Goal: Browse casually: Explore the website without a specific task or goal

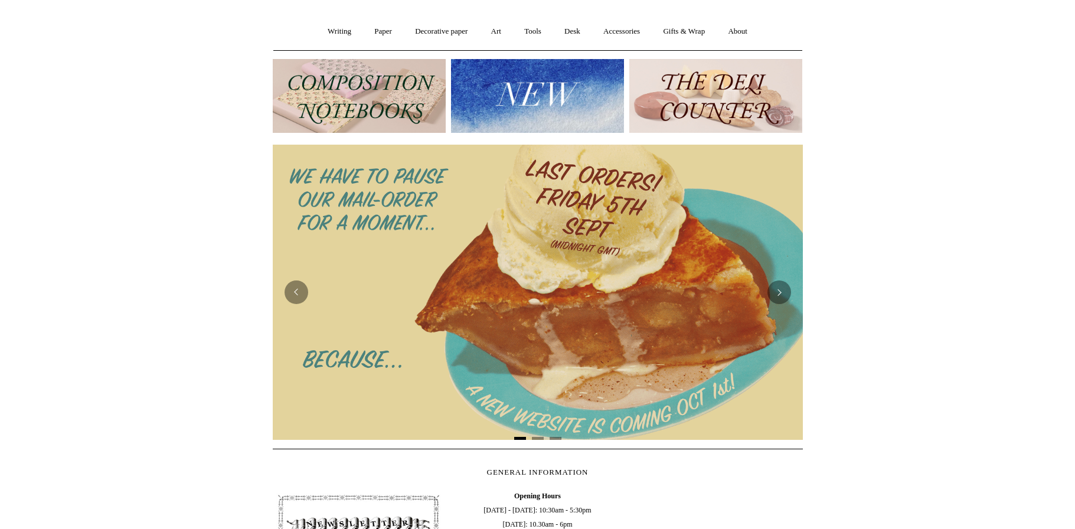
scroll to position [152, 0]
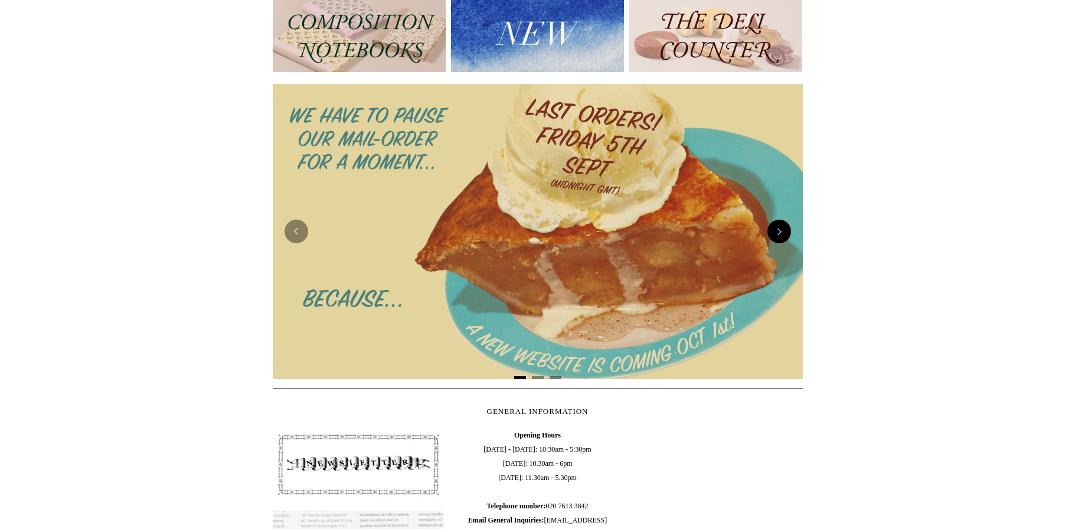
click at [775, 228] on button "Next" at bounding box center [779, 232] width 24 height 24
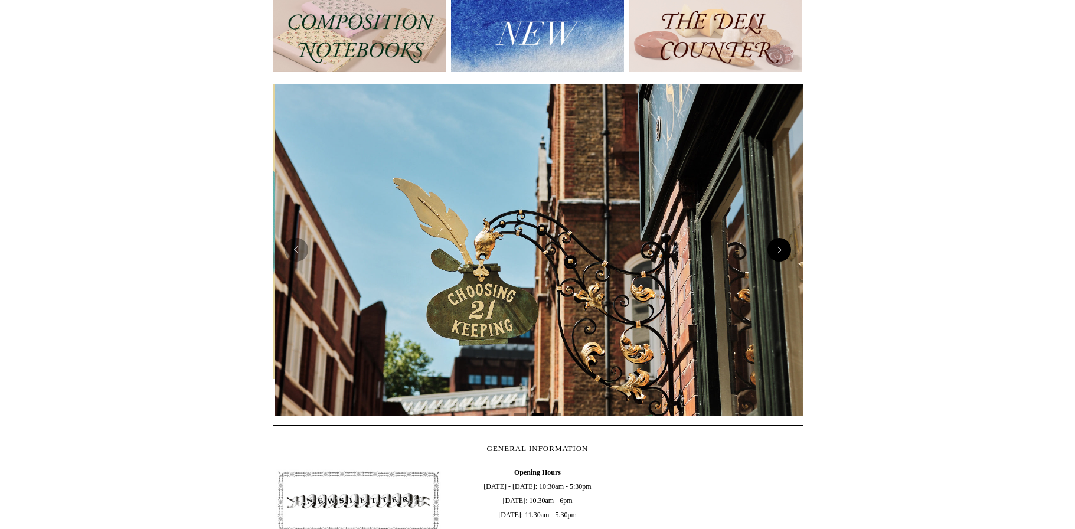
scroll to position [0, 530]
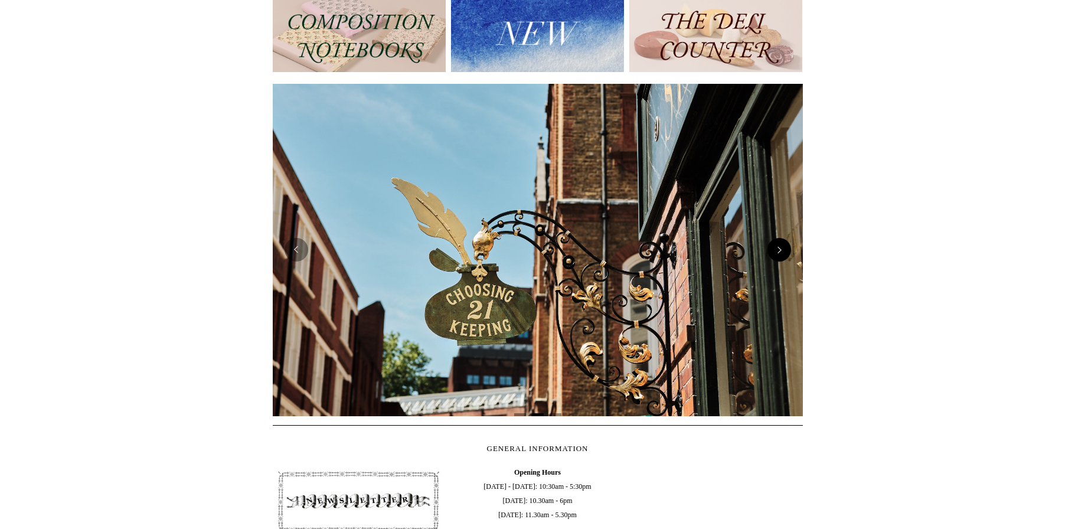
click at [774, 228] on img at bounding box center [538, 250] width 530 height 333
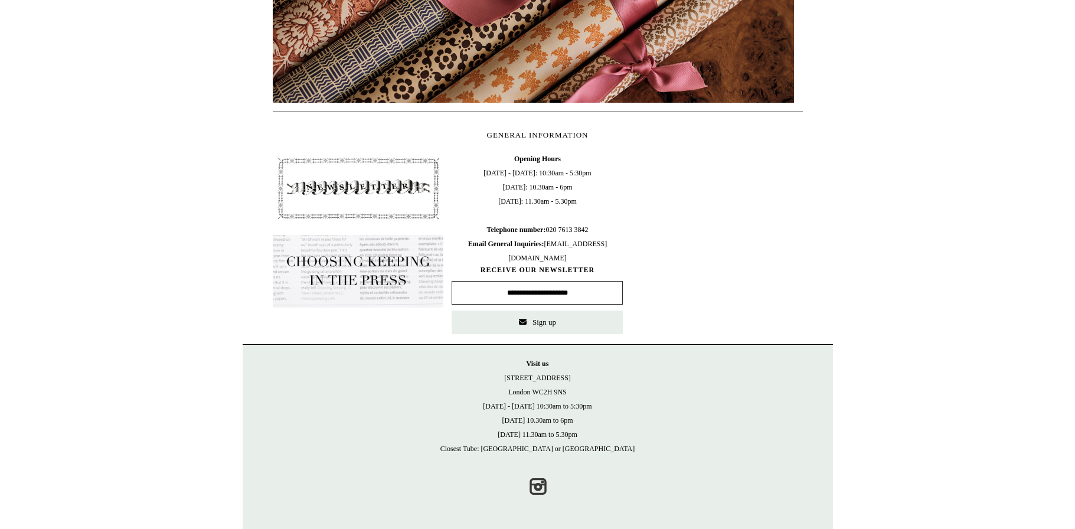
scroll to position [0, 0]
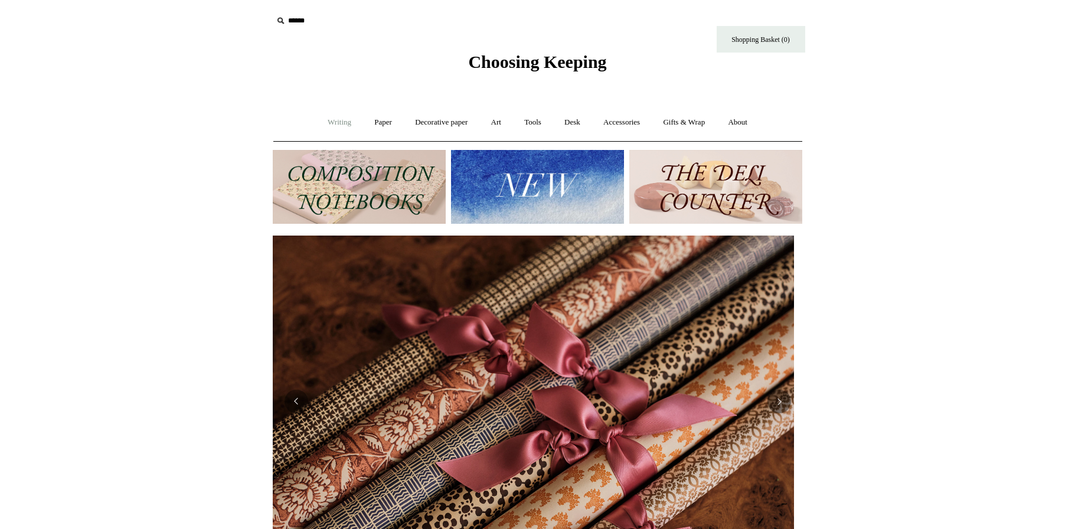
click at [329, 120] on link "Writing +" at bounding box center [339, 122] width 45 height 31
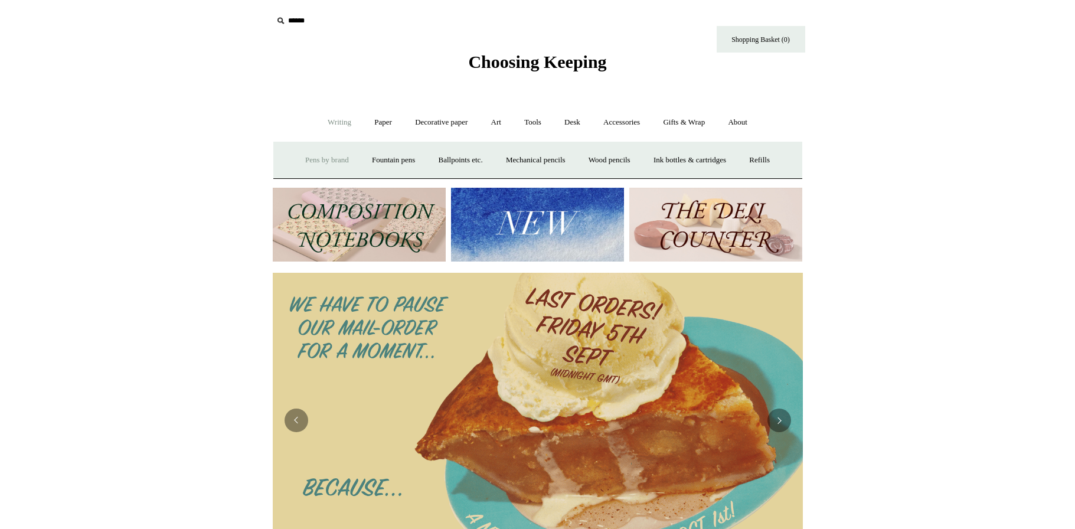
click at [330, 157] on link "Pens by brand +" at bounding box center [326, 160] width 65 height 31
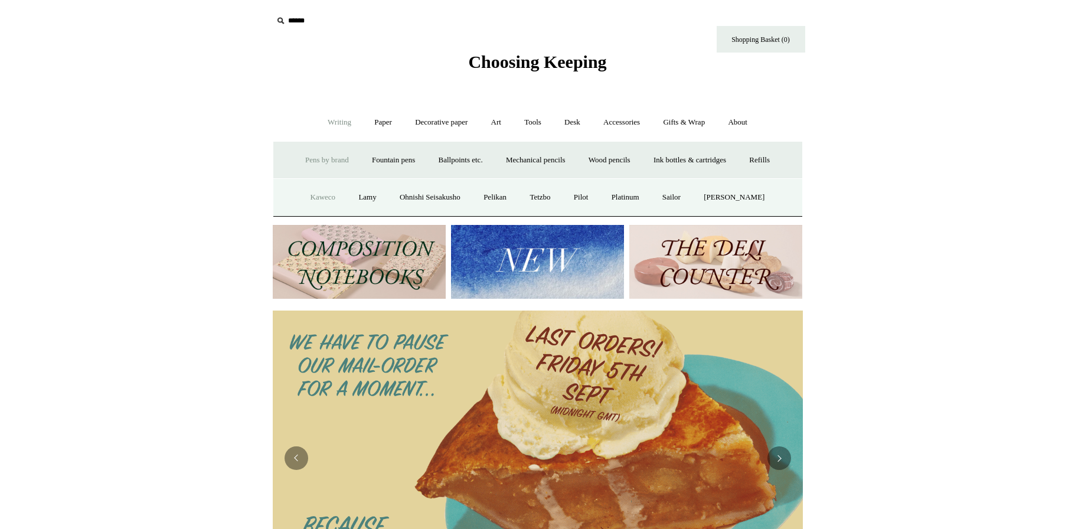
click at [316, 197] on link "Kaweco" at bounding box center [323, 197] width 47 height 31
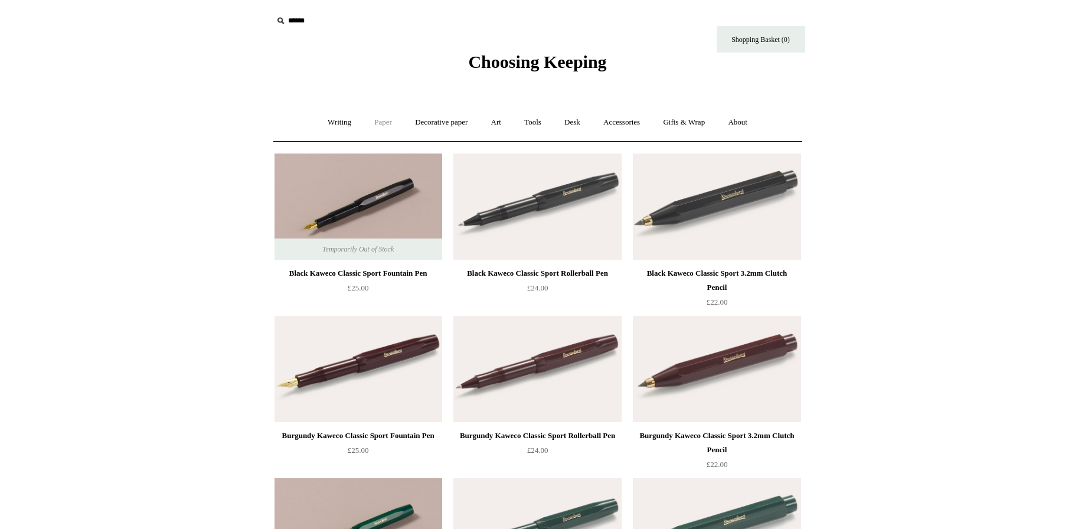
click at [383, 120] on link "Paper +" at bounding box center [382, 122] width 39 height 31
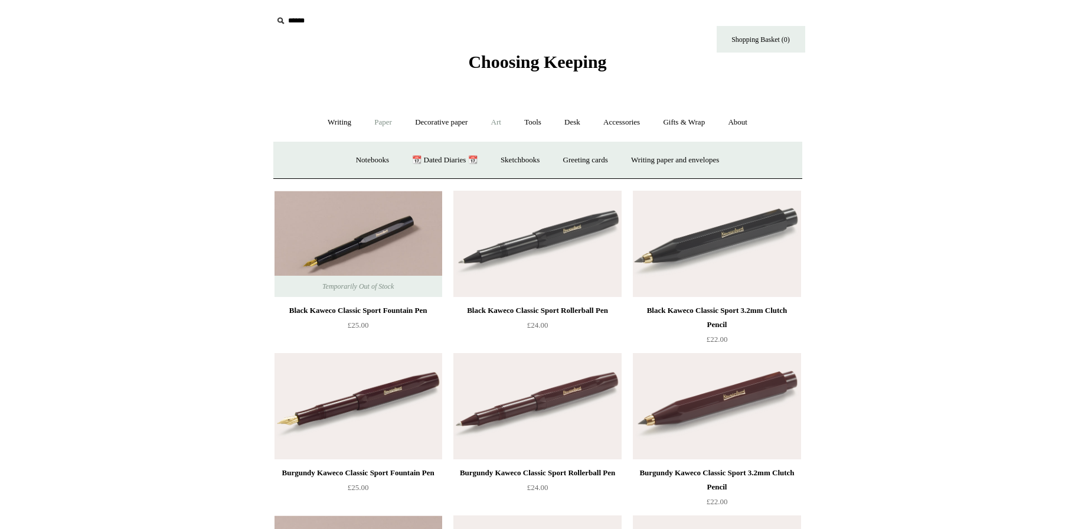
click at [493, 123] on link "Art +" at bounding box center [495, 122] width 31 height 31
click at [577, 120] on link "Desk +" at bounding box center [572, 122] width 37 height 31
click at [392, 158] on link "Pen pots" at bounding box center [397, 160] width 47 height 31
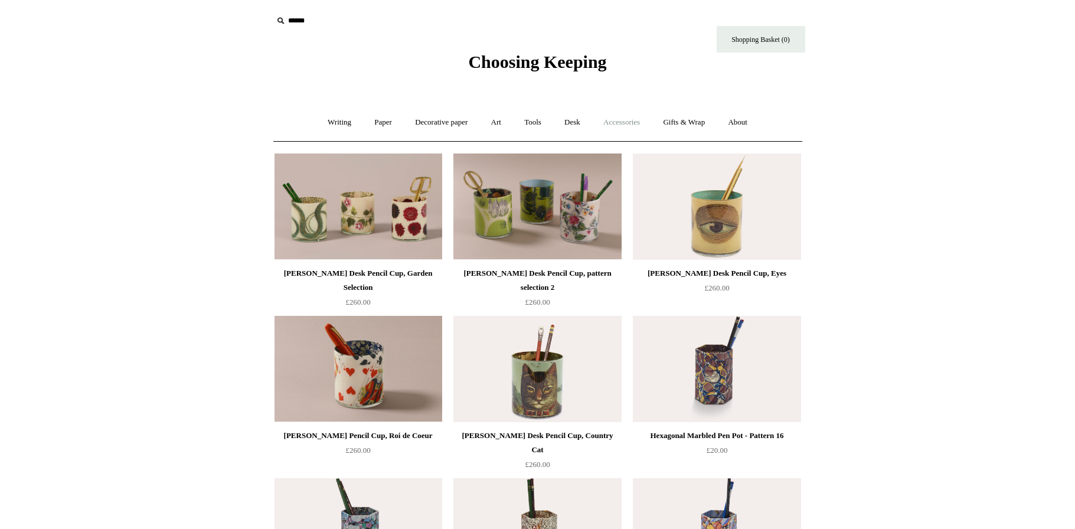
click at [634, 119] on link "Accessories +" at bounding box center [621, 122] width 58 height 31
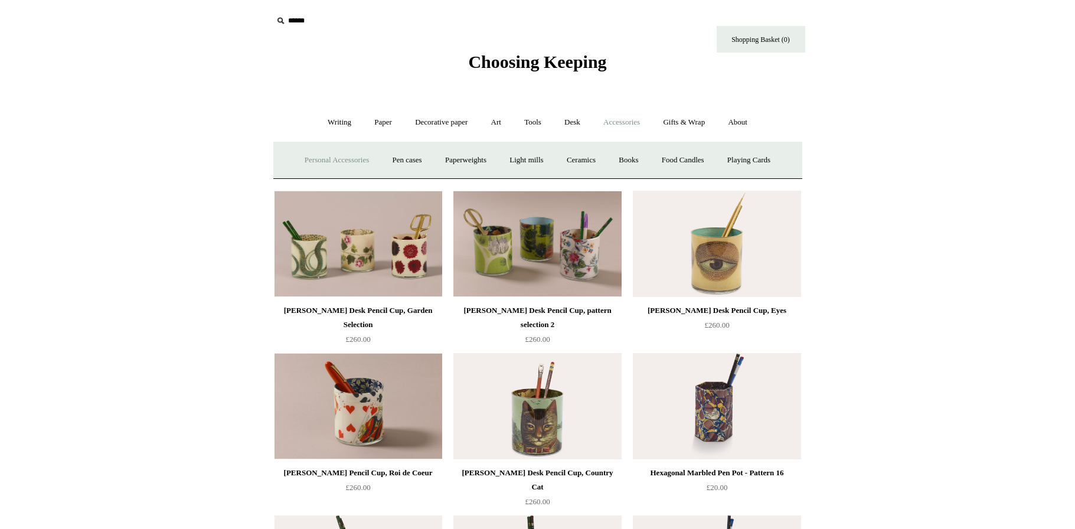
click at [338, 158] on link "Personal Accessories +" at bounding box center [337, 160] width 86 height 31
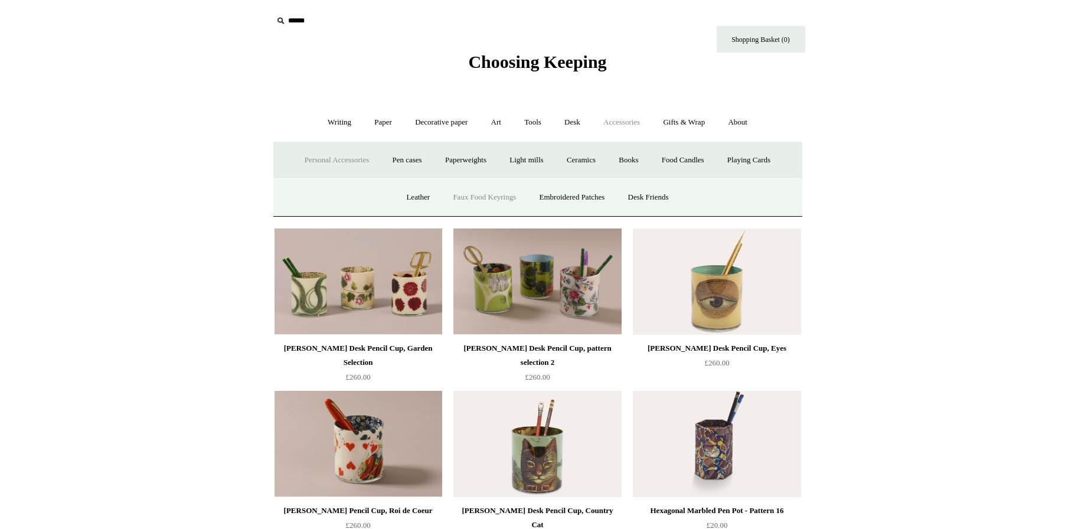
click at [487, 197] on link "Faux Food Keyrings" at bounding box center [484, 197] width 84 height 31
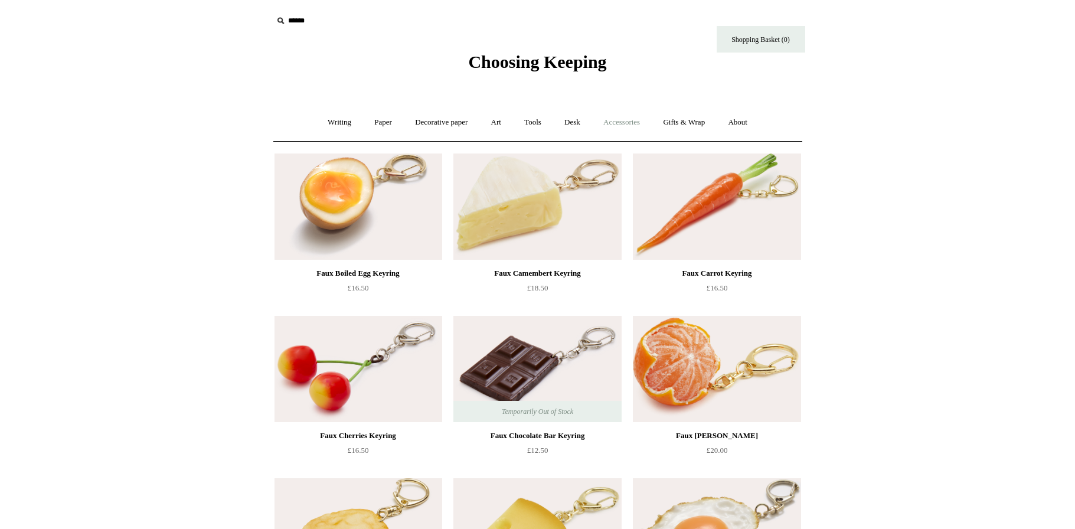
click at [646, 123] on link "Accessories +" at bounding box center [621, 122] width 58 height 31
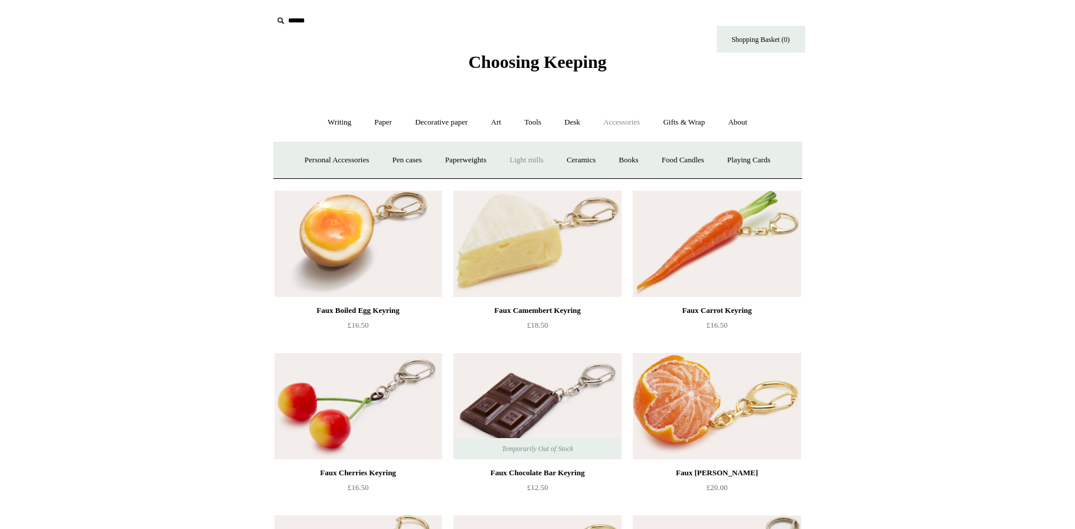
click at [533, 154] on link "Light mills" at bounding box center [526, 160] width 55 height 31
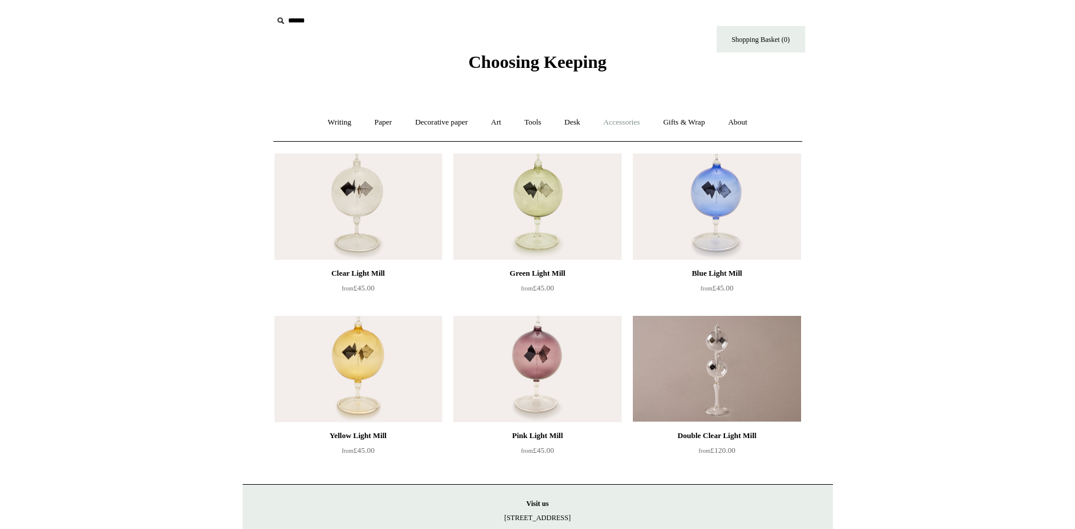
click at [611, 120] on link "Accessories +" at bounding box center [621, 122] width 58 height 31
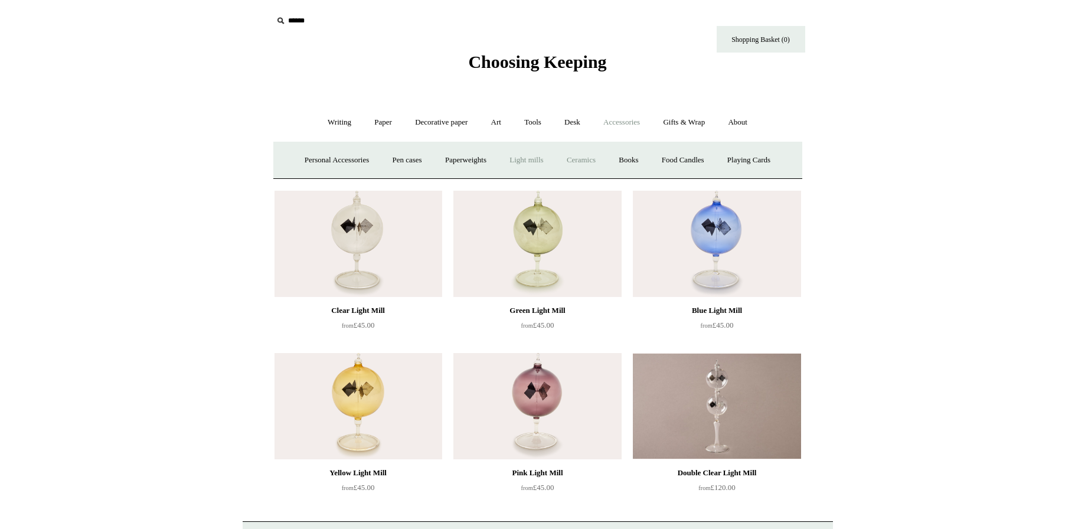
click at [591, 159] on link "Ceramics +" at bounding box center [581, 160] width 50 height 31
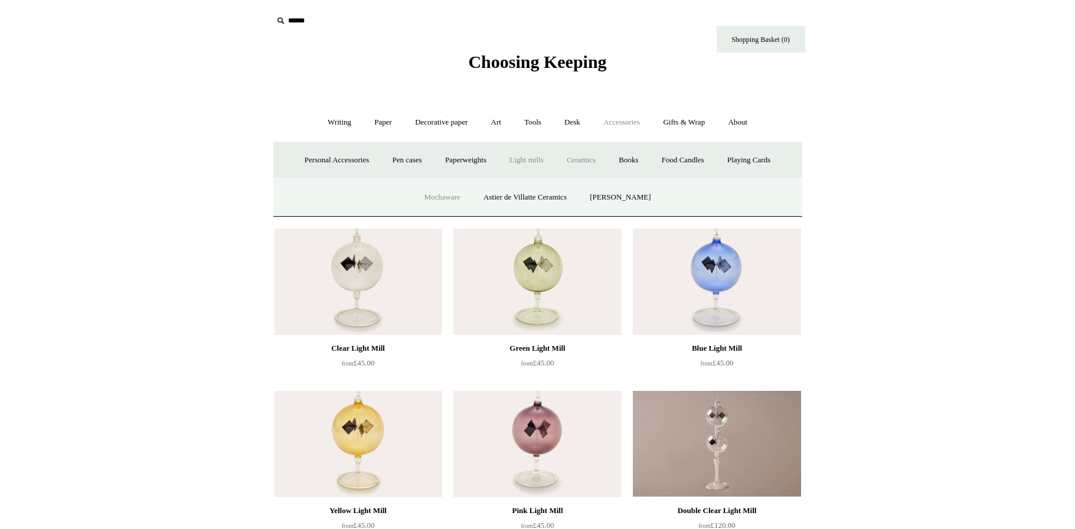
click at [451, 192] on link "Mochaware" at bounding box center [441, 197] width 57 height 31
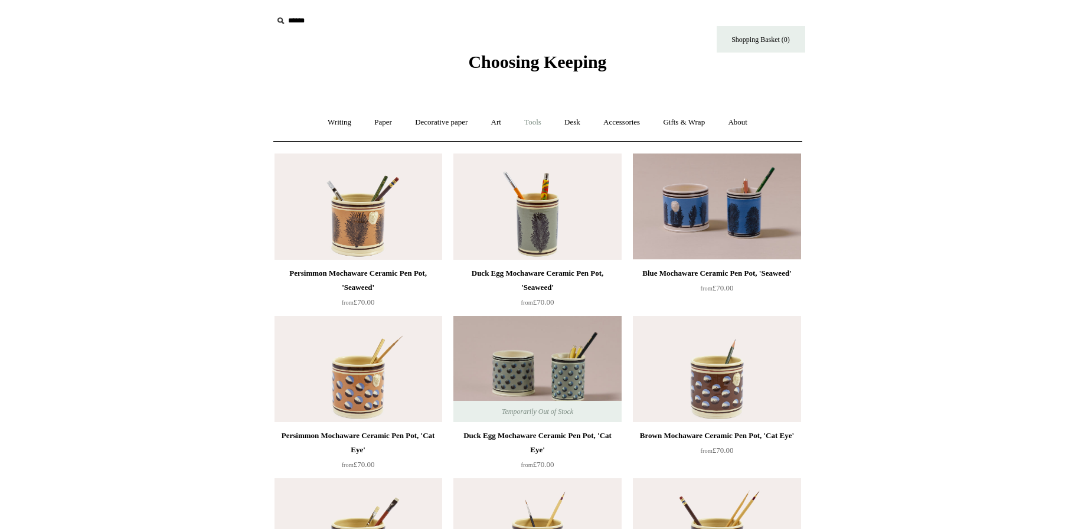
click at [535, 122] on link "Tools +" at bounding box center [532, 122] width 38 height 31
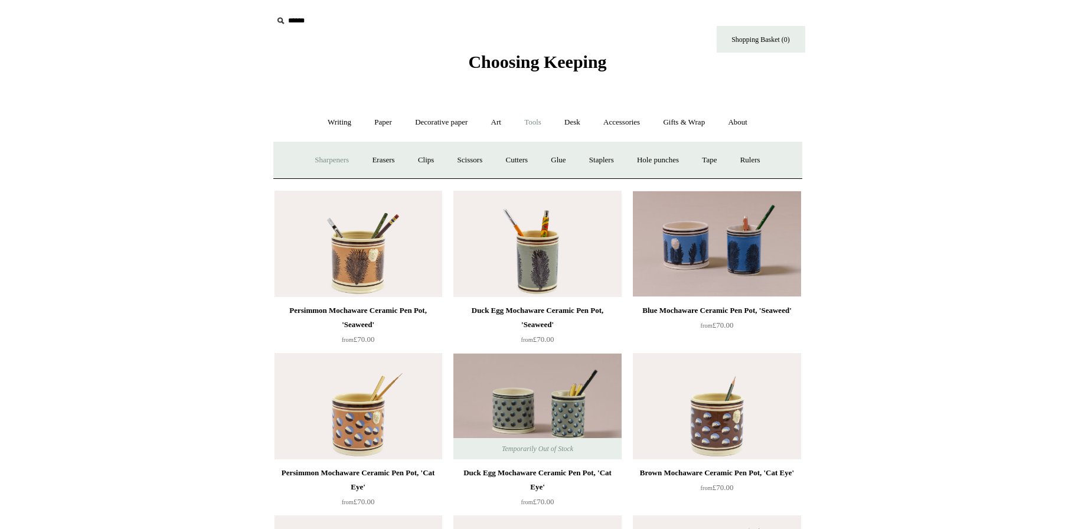
click at [330, 155] on link "Sharpeners" at bounding box center [331, 160] width 55 height 31
